Goal: Information Seeking & Learning: Find specific page/section

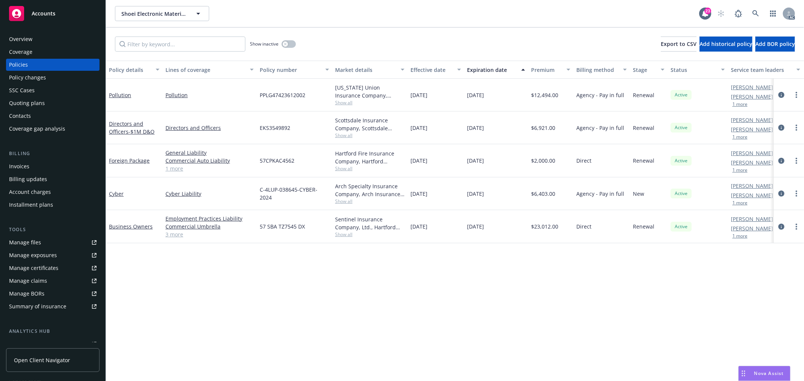
click at [37, 243] on div "Manage files" at bounding box center [25, 243] width 32 height 12
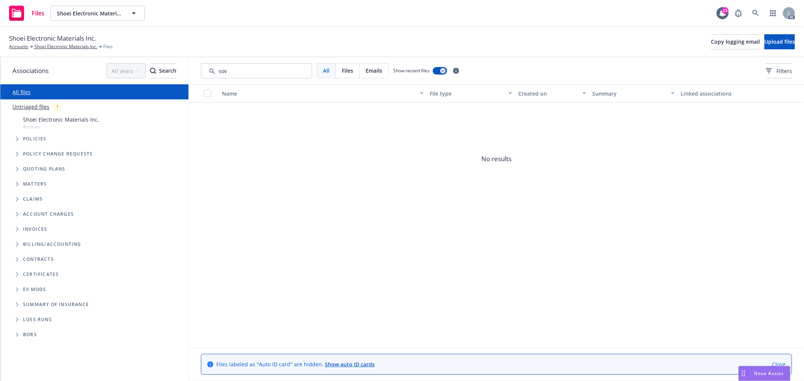
type input "sov"
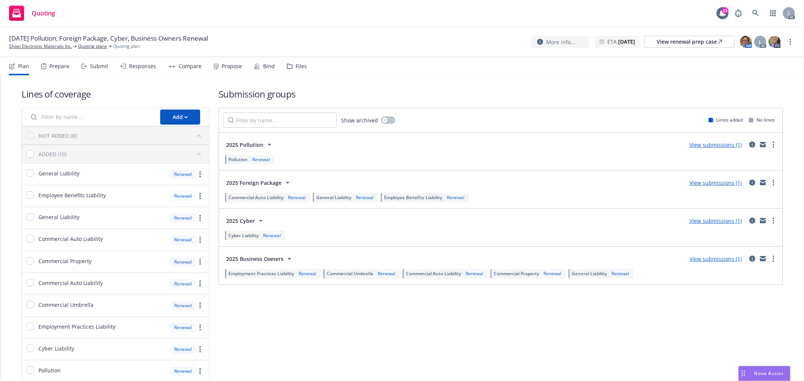
click at [106, 67] on div "Submit" at bounding box center [99, 66] width 18 height 6
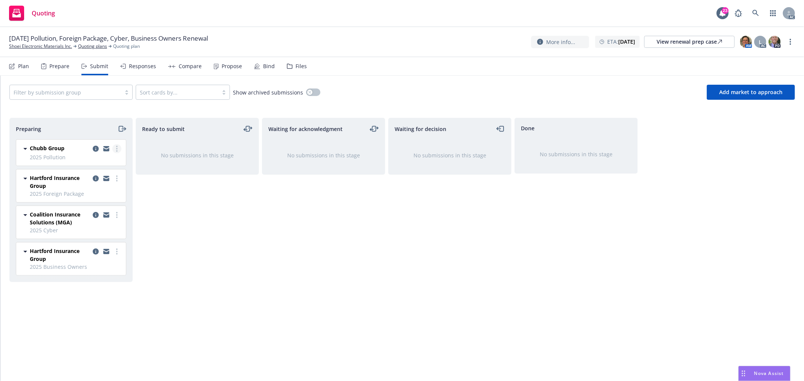
click at [116, 151] on circle "more" at bounding box center [117, 151] width 2 height 2
click at [90, 183] on link "Log acknowledgement" at bounding box center [83, 179] width 75 height 15
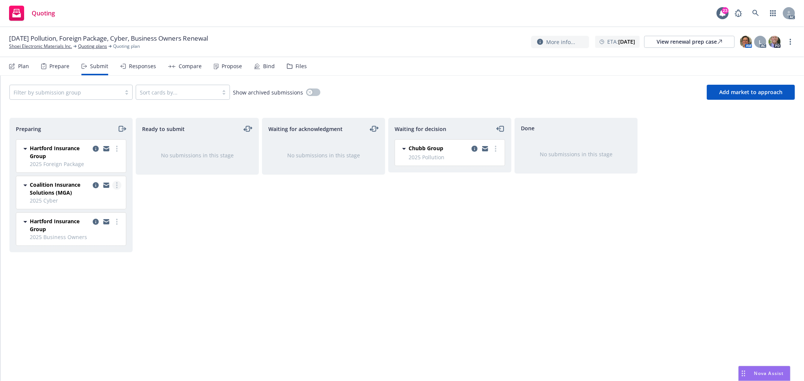
click at [118, 188] on link "more" at bounding box center [116, 185] width 9 height 9
click at [108, 216] on span "Log acknowledgement" at bounding box center [83, 215] width 74 height 7
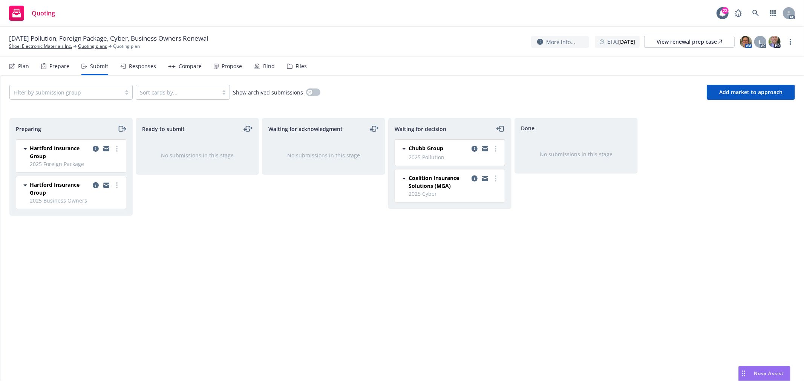
click at [296, 229] on div "Waiting for acknowledgment No submissions in this stage" at bounding box center [323, 242] width 123 height 248
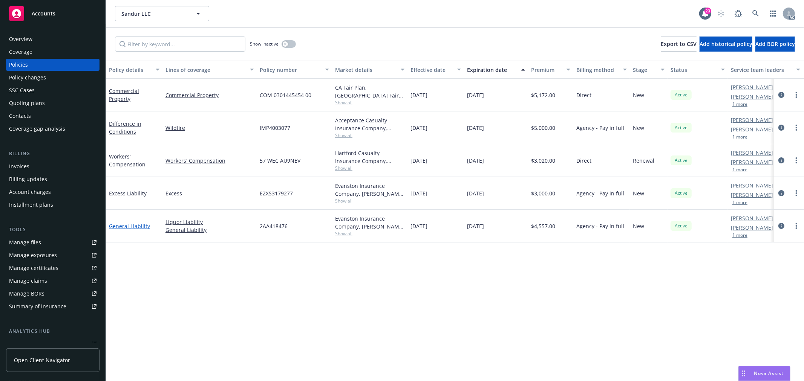
click at [141, 228] on link "General Liability" at bounding box center [129, 226] width 41 height 7
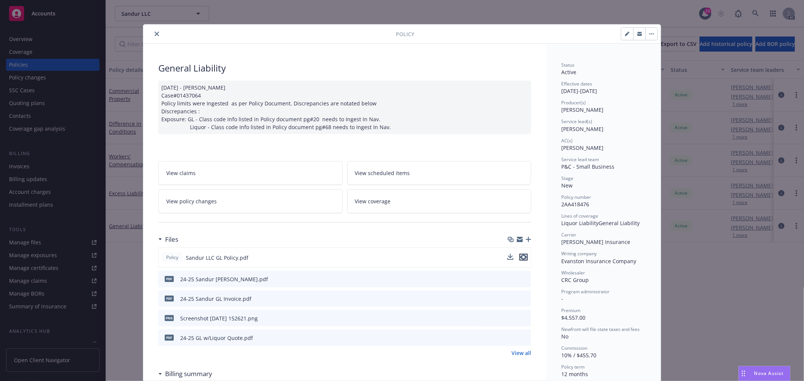
click at [520, 257] on icon "preview file" at bounding box center [523, 257] width 7 height 5
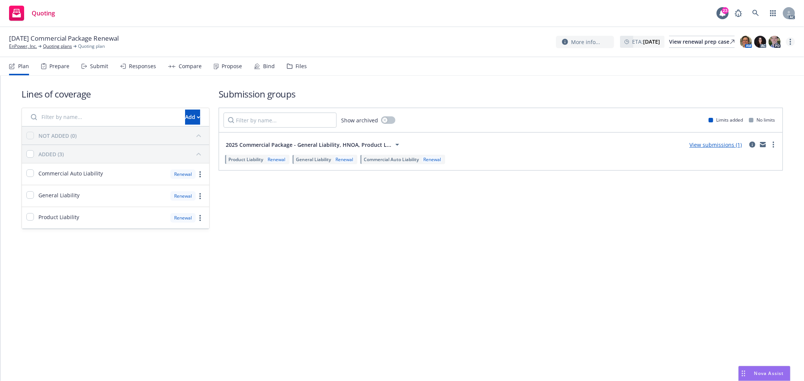
click at [788, 39] on link "more" at bounding box center [789, 41] width 9 height 9
click at [750, 59] on link "Copy logging email" at bounding box center [753, 57] width 84 height 15
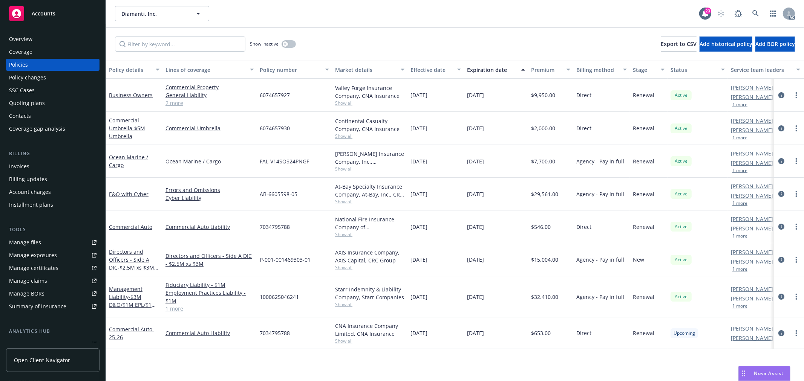
click at [741, 203] on button "1 more" at bounding box center [739, 203] width 15 height 5
